Goal: Use online tool/utility: Utilize a website feature to perform a specific function

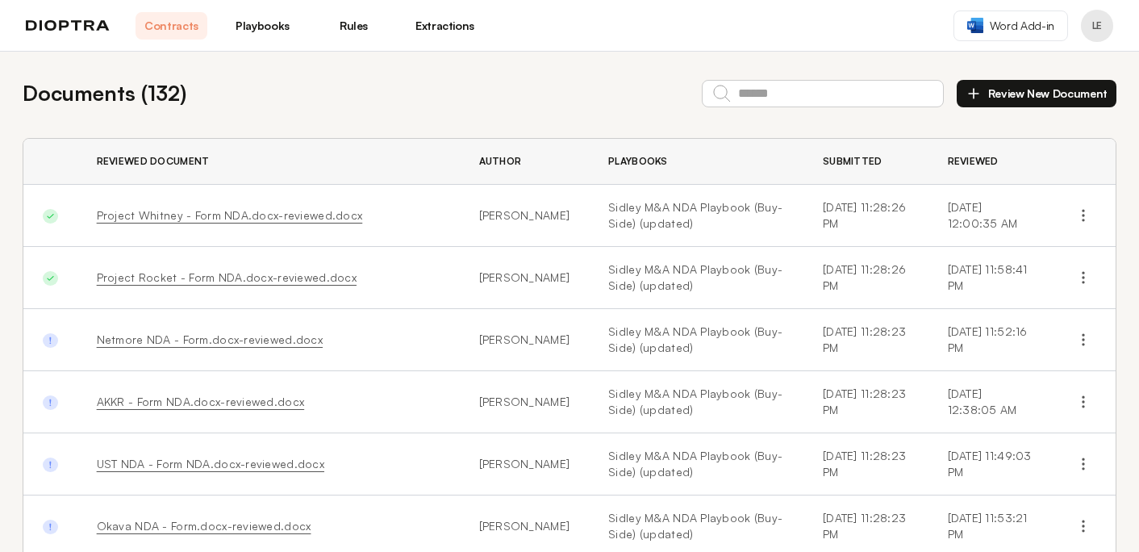
click at [260, 216] on link "Project Whitney - Form NDA.docx-reviewed.docx" at bounding box center [230, 215] width 266 height 14
click at [284, 22] on link "Playbooks" at bounding box center [263, 25] width 72 height 27
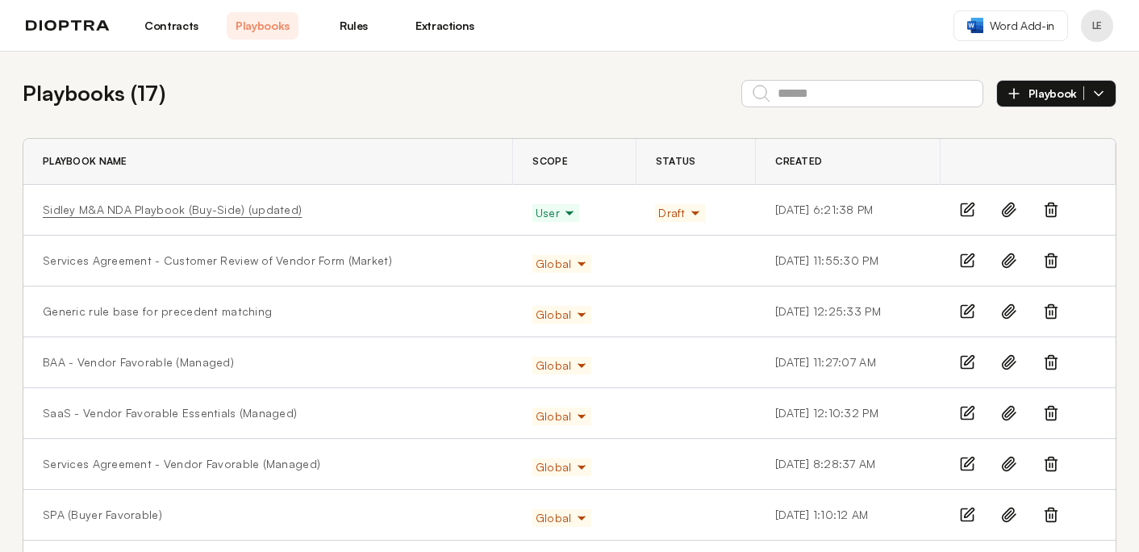
click at [228, 208] on link "Sidley M&A NDA Playbook (Buy-Side) (updated)" at bounding box center [172, 210] width 259 height 16
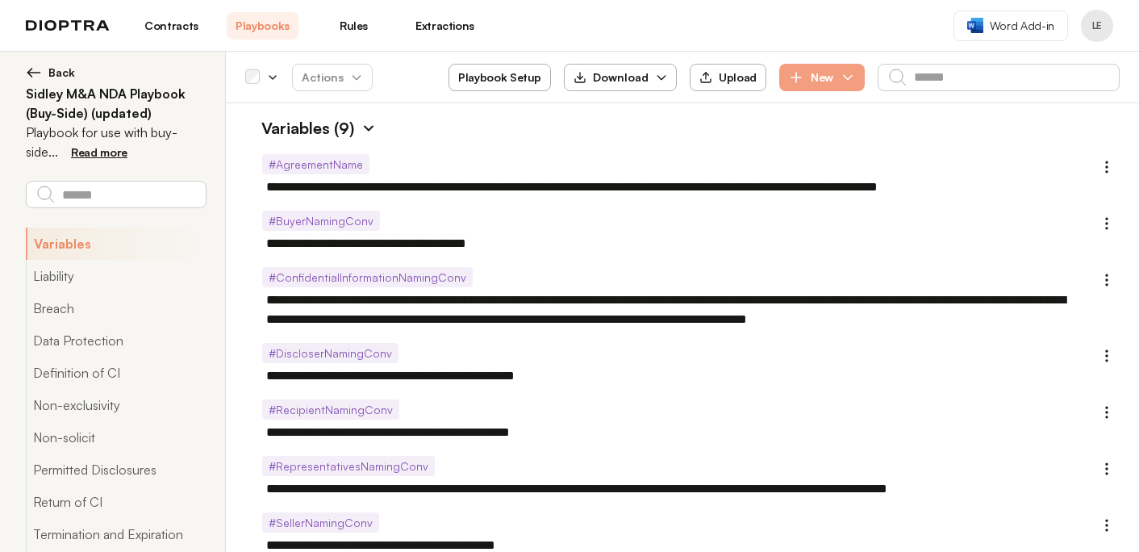
click at [365, 132] on img at bounding box center [369, 128] width 16 height 16
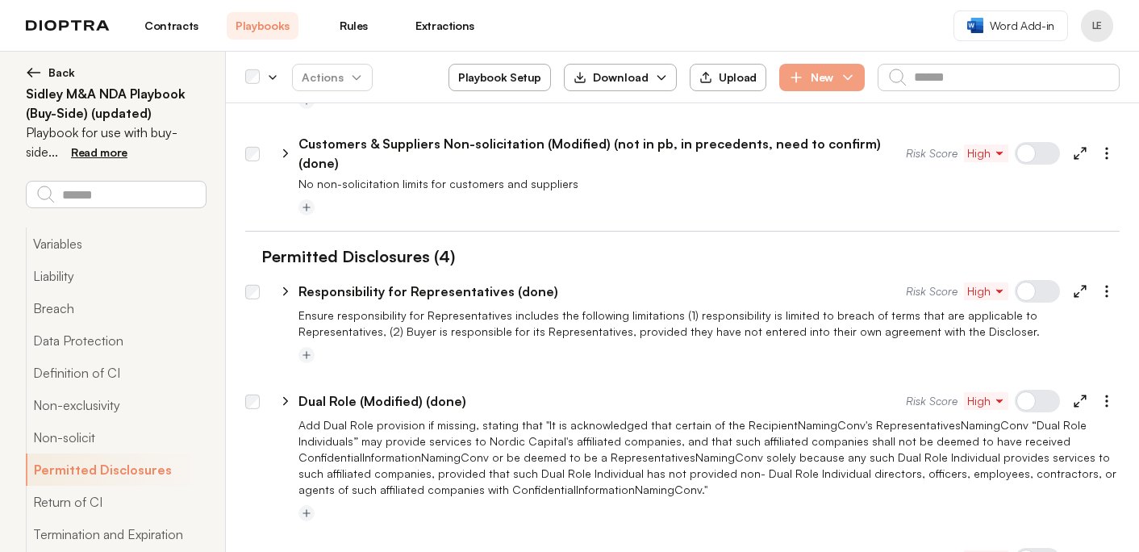
scroll to position [1539, 0]
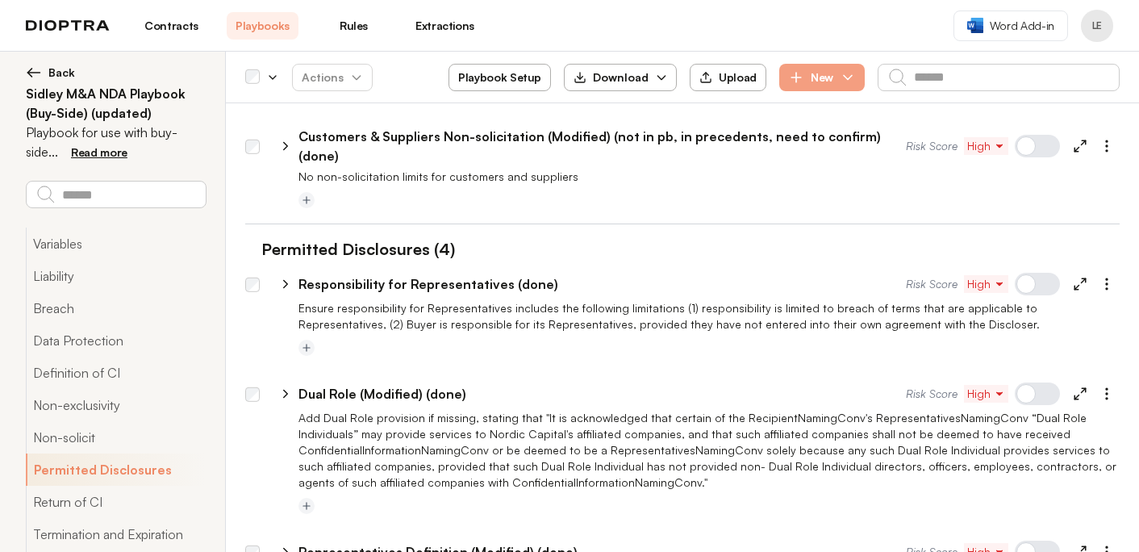
click at [285, 277] on icon at bounding box center [285, 284] width 15 height 15
type textarea "*"
select select "**"
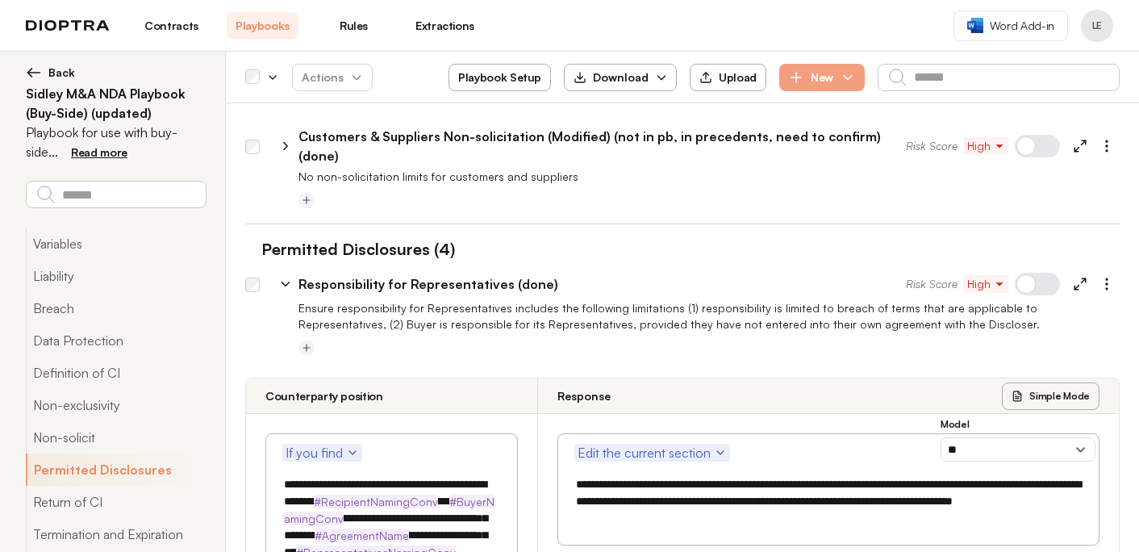
click at [286, 277] on icon at bounding box center [285, 284] width 15 height 15
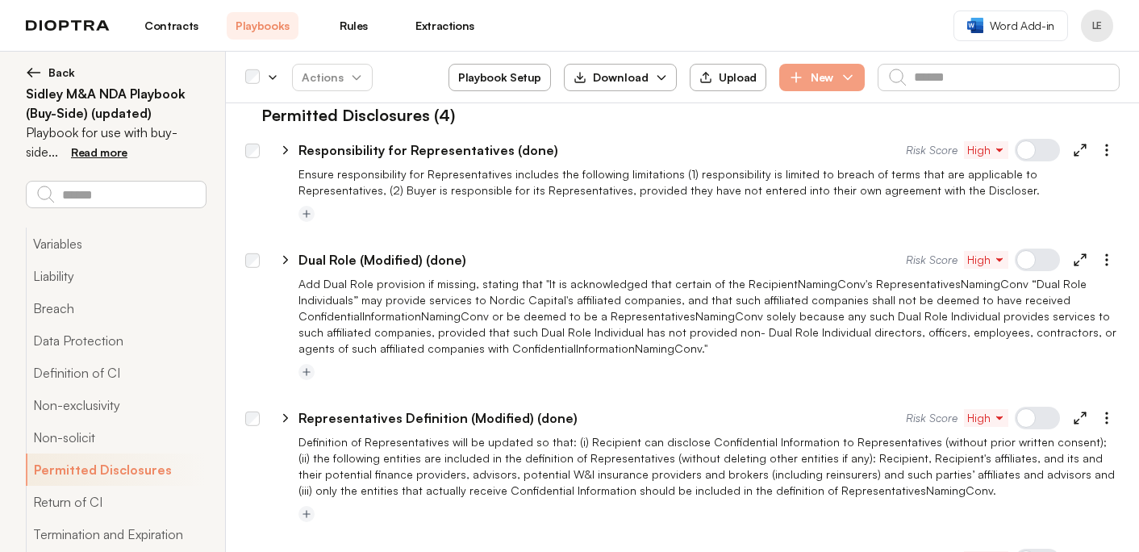
scroll to position [1701, 0]
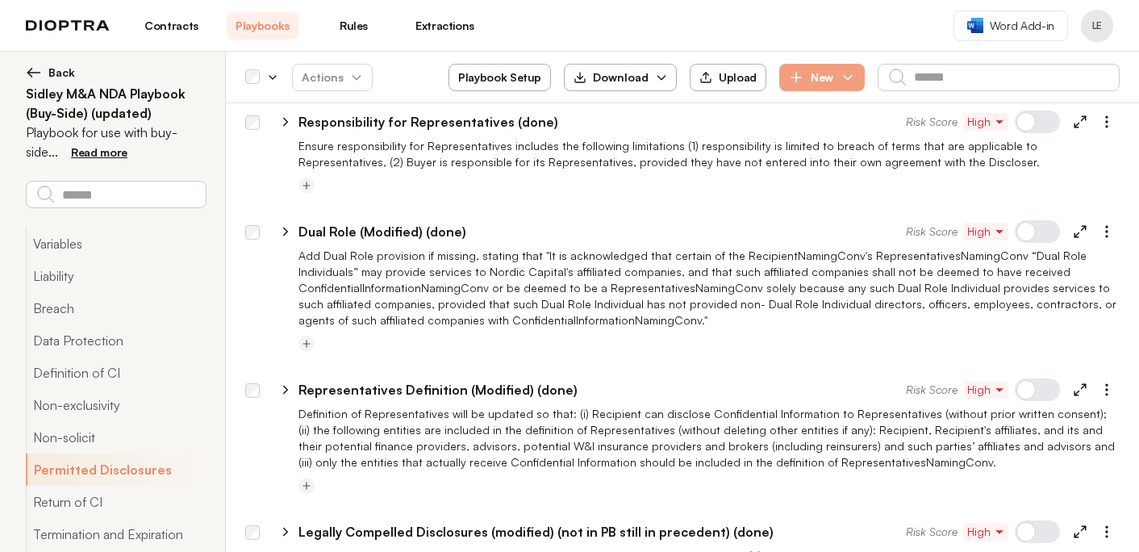
click at [285, 386] on icon at bounding box center [286, 389] width 4 height 7
type textarea "*"
select select "*****"
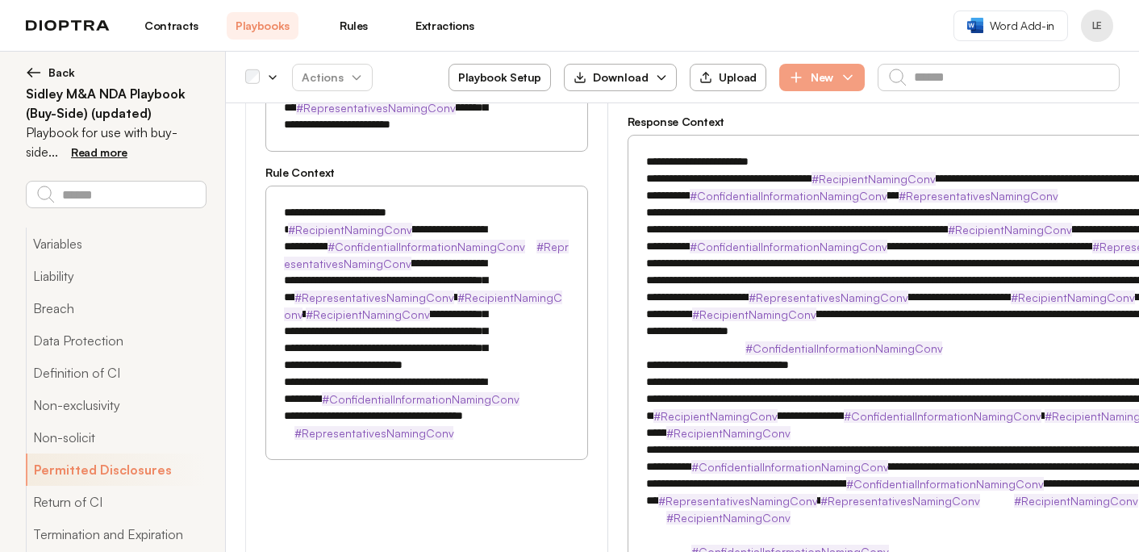
scroll to position [2161, 0]
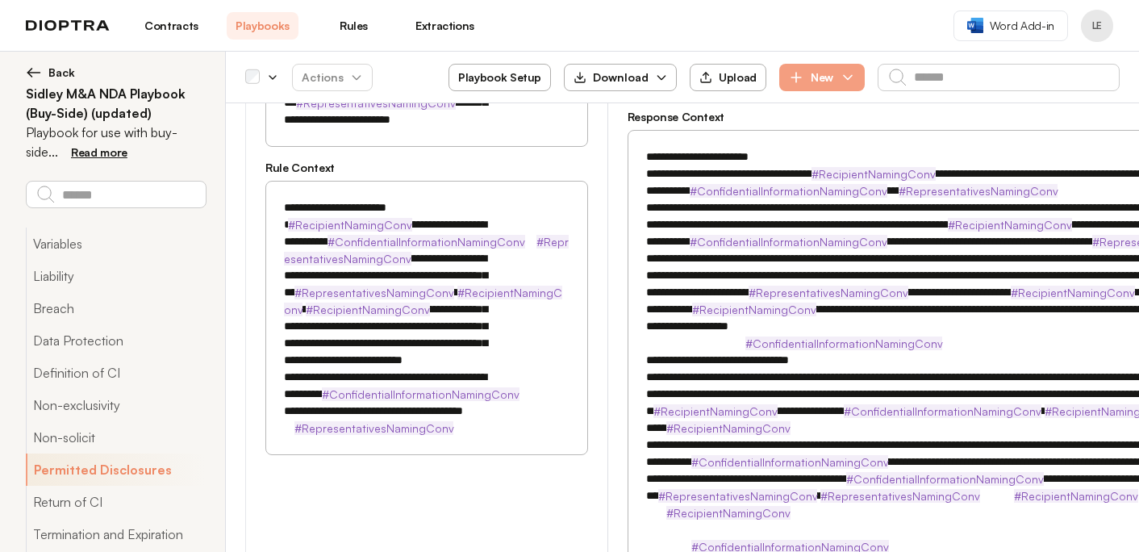
click at [801, 307] on textarea at bounding box center [898, 368] width 521 height 457
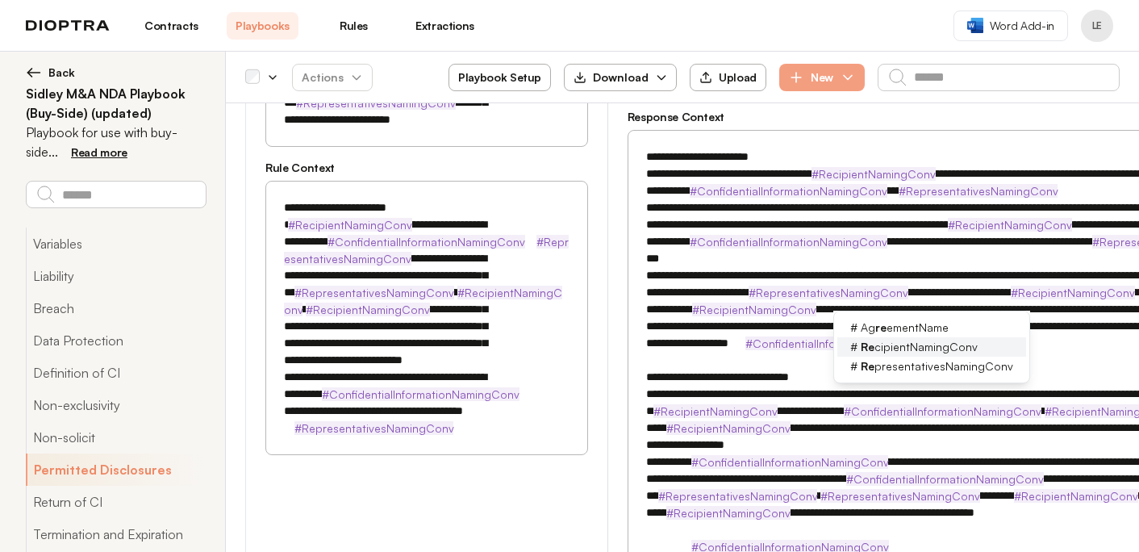
click at [935, 347] on span "Re cipientNamingConv" at bounding box center [919, 347] width 117 height 16
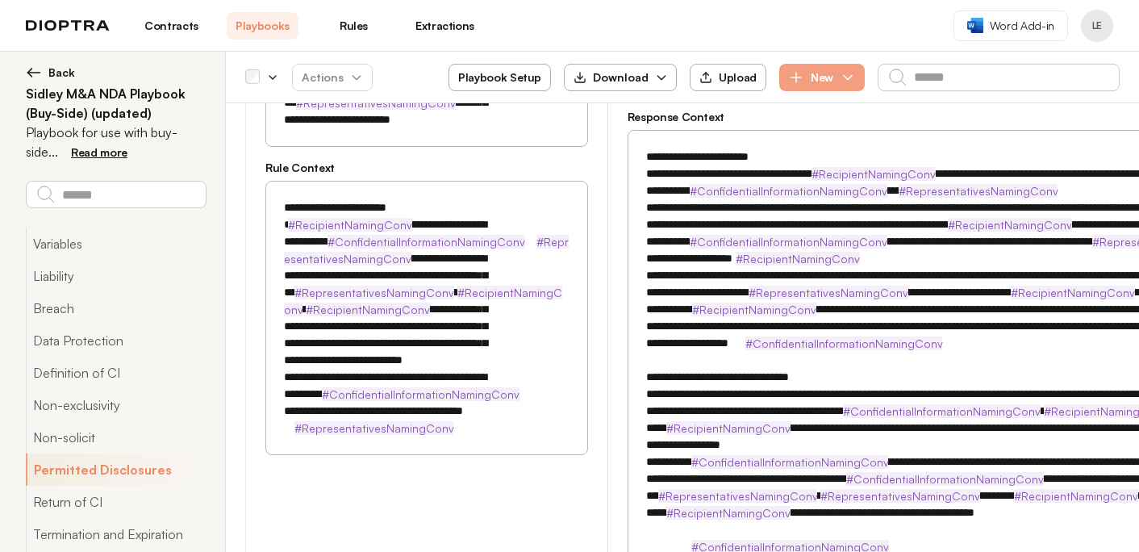
click at [800, 306] on textarea at bounding box center [898, 377] width 521 height 474
click at [980, 310] on textarea at bounding box center [898, 377] width 521 height 474
click at [850, 311] on textarea at bounding box center [898, 377] width 521 height 474
click at [1033, 307] on textarea at bounding box center [898, 377] width 521 height 474
click at [1064, 310] on textarea at bounding box center [898, 377] width 521 height 474
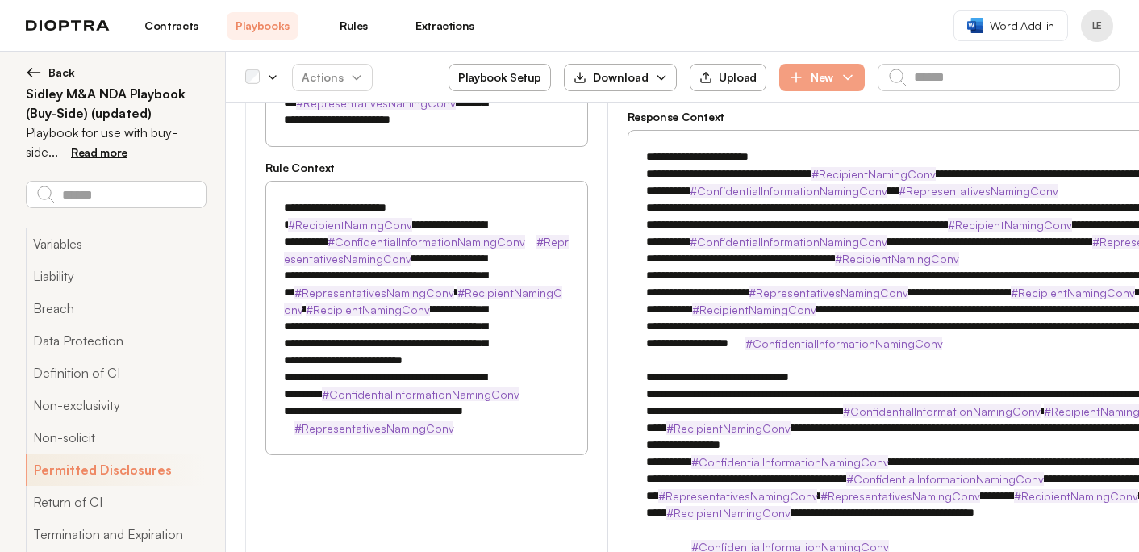
click at [1064, 310] on textarea at bounding box center [898, 377] width 521 height 474
click at [861, 310] on textarea at bounding box center [898, 377] width 521 height 474
click at [1046, 304] on textarea at bounding box center [898, 377] width 521 height 474
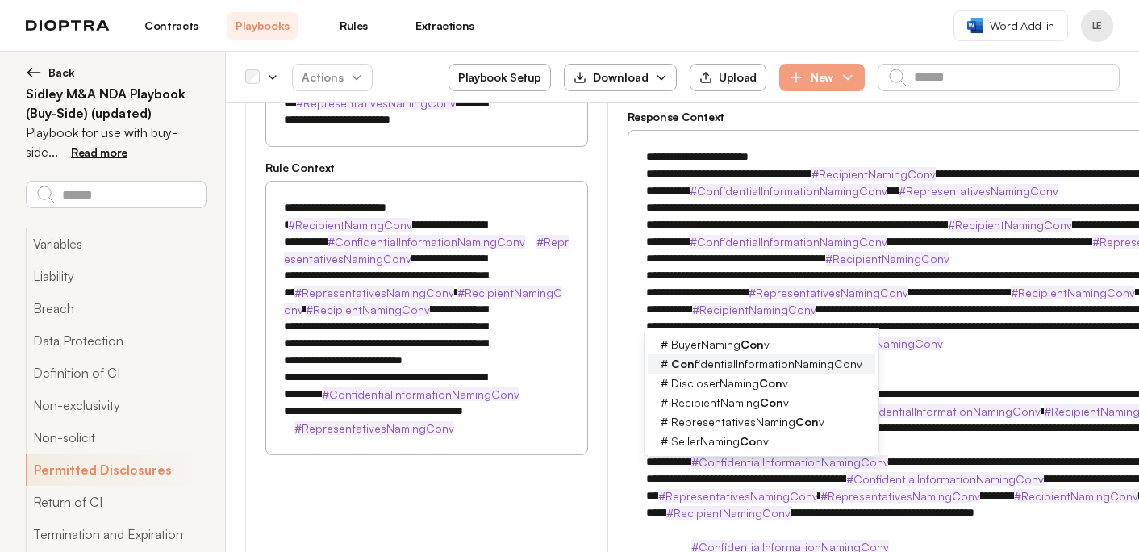
click at [834, 359] on span "Con fidentialInformationNamingConv" at bounding box center [766, 364] width 191 height 16
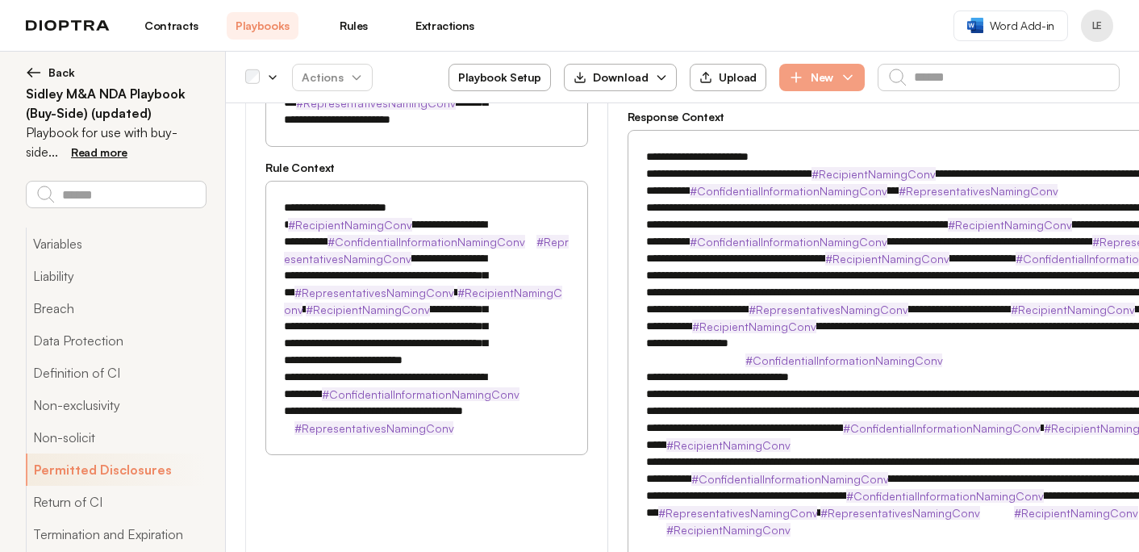
click at [827, 324] on textarea at bounding box center [898, 377] width 521 height 474
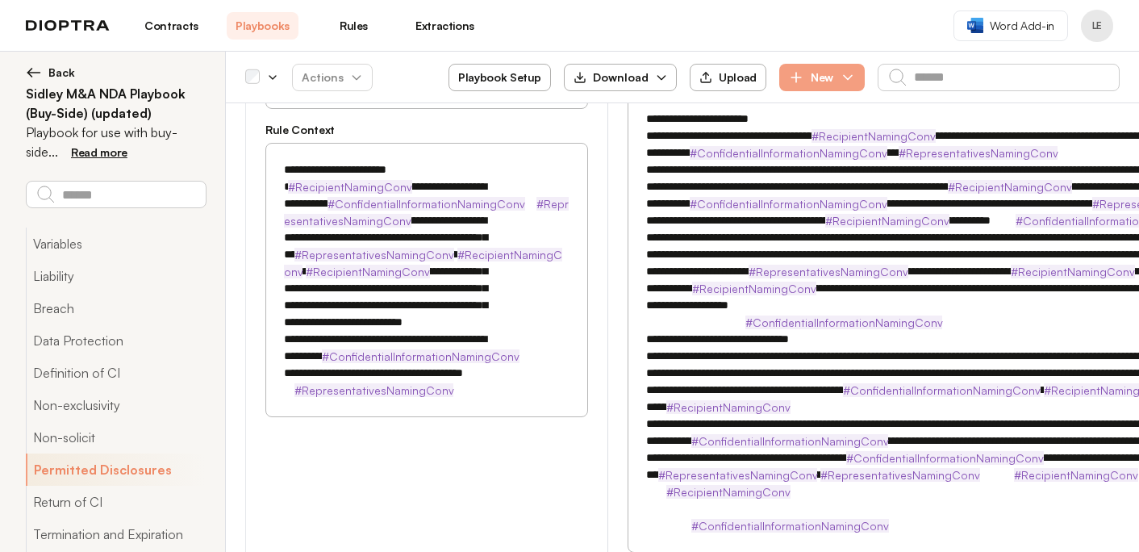
scroll to position [2199, 0]
click at [669, 319] on textarea at bounding box center [898, 339] width 521 height 474
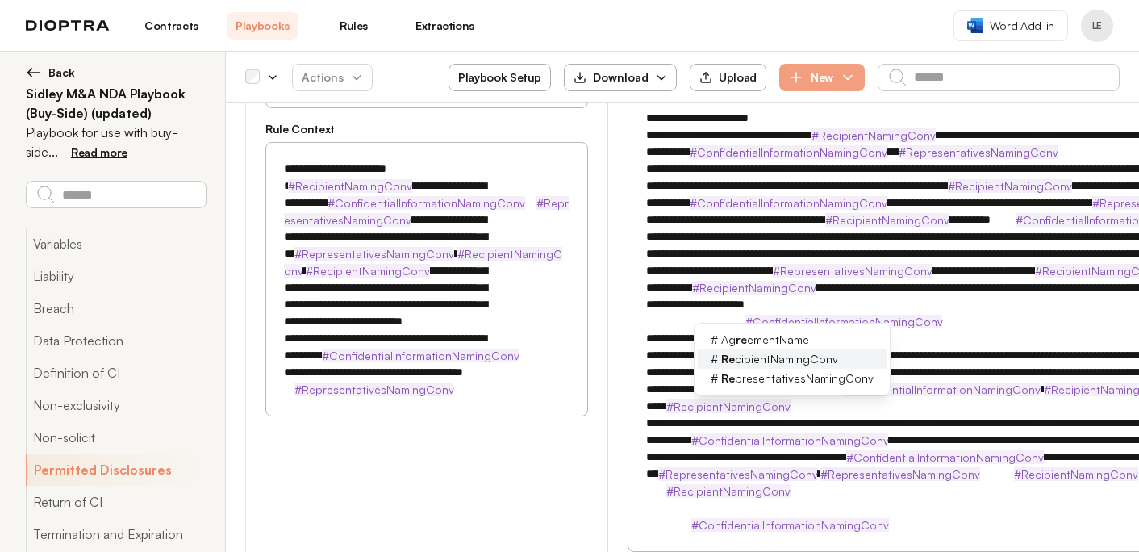
click at [713, 355] on div "# Re cipientNamingConv" at bounding box center [792, 358] width 189 height 19
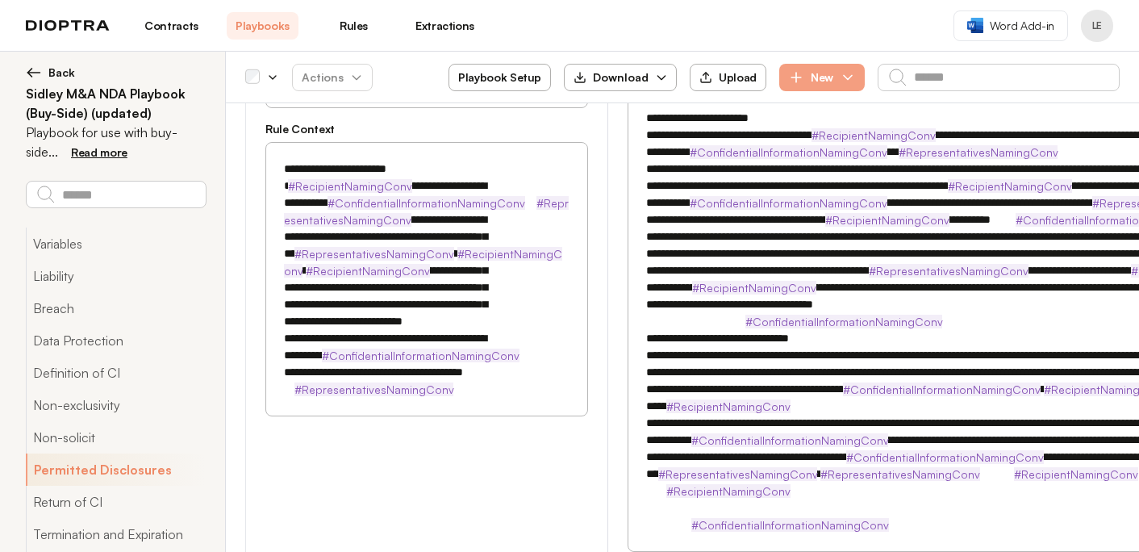
click at [786, 316] on textarea at bounding box center [898, 339] width 521 height 474
click at [905, 374] on textarea at bounding box center [898, 339] width 521 height 474
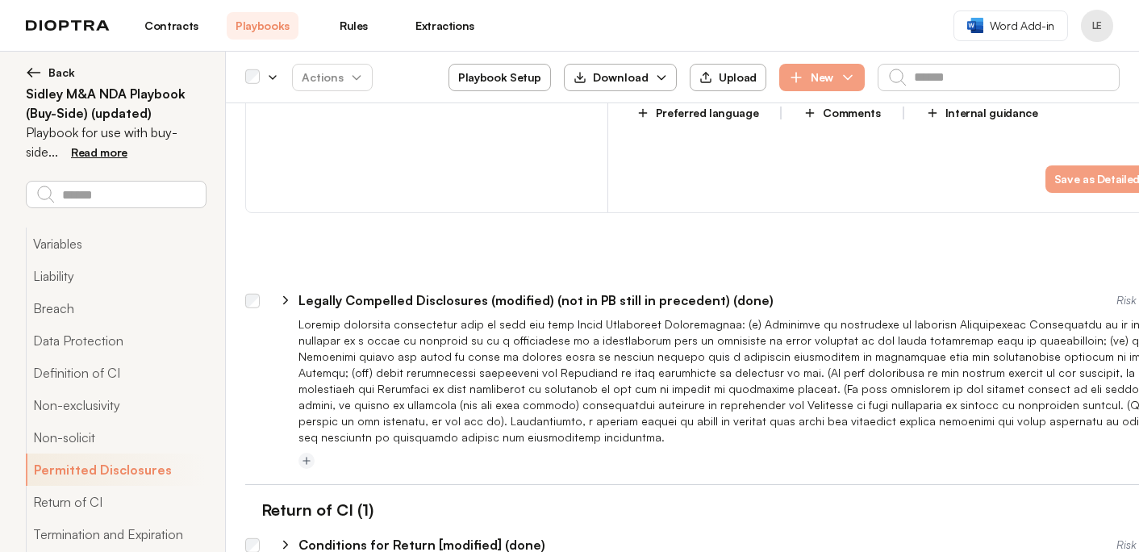
scroll to position [2806, 0]
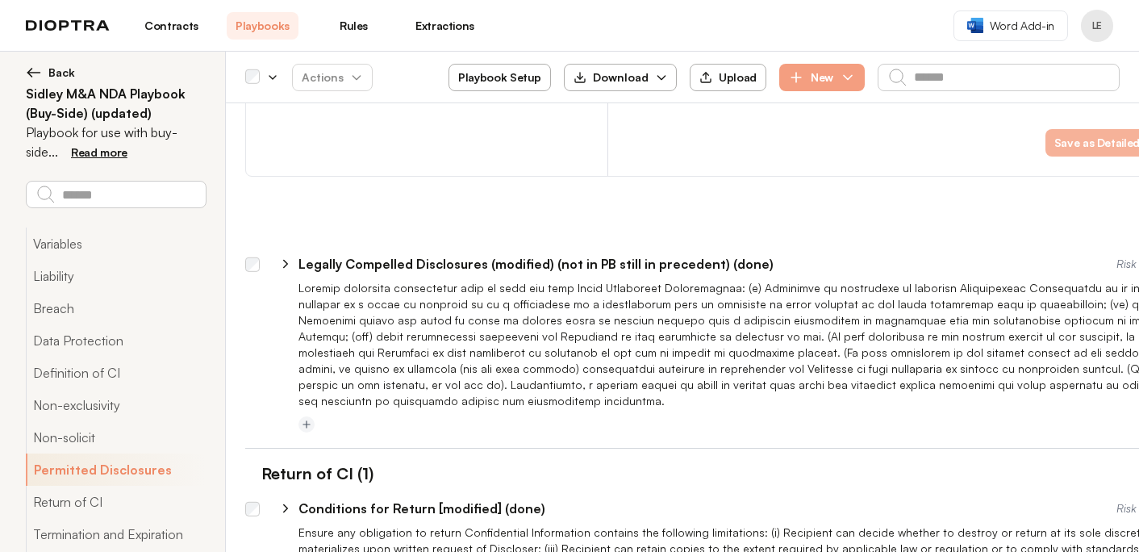
type textarea "**********"
click at [1046, 157] on button "Save as Detailed Rule" at bounding box center [1111, 142] width 130 height 27
type textarea "*"
